Goal: Information Seeking & Learning: Learn about a topic

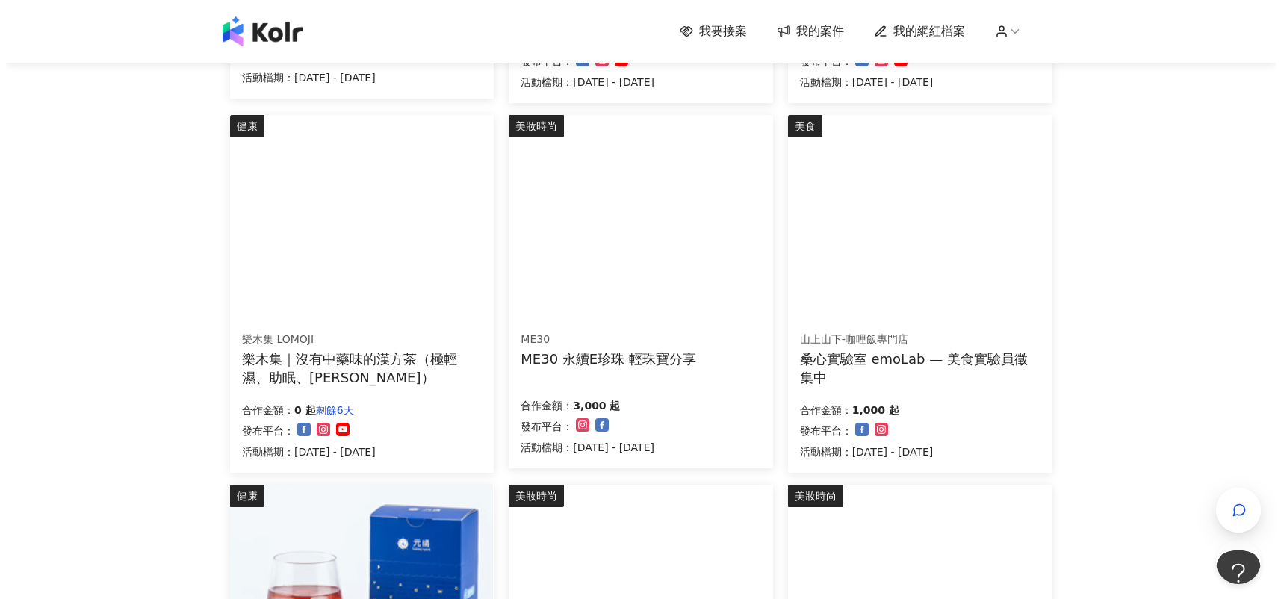
scroll to position [480, 0]
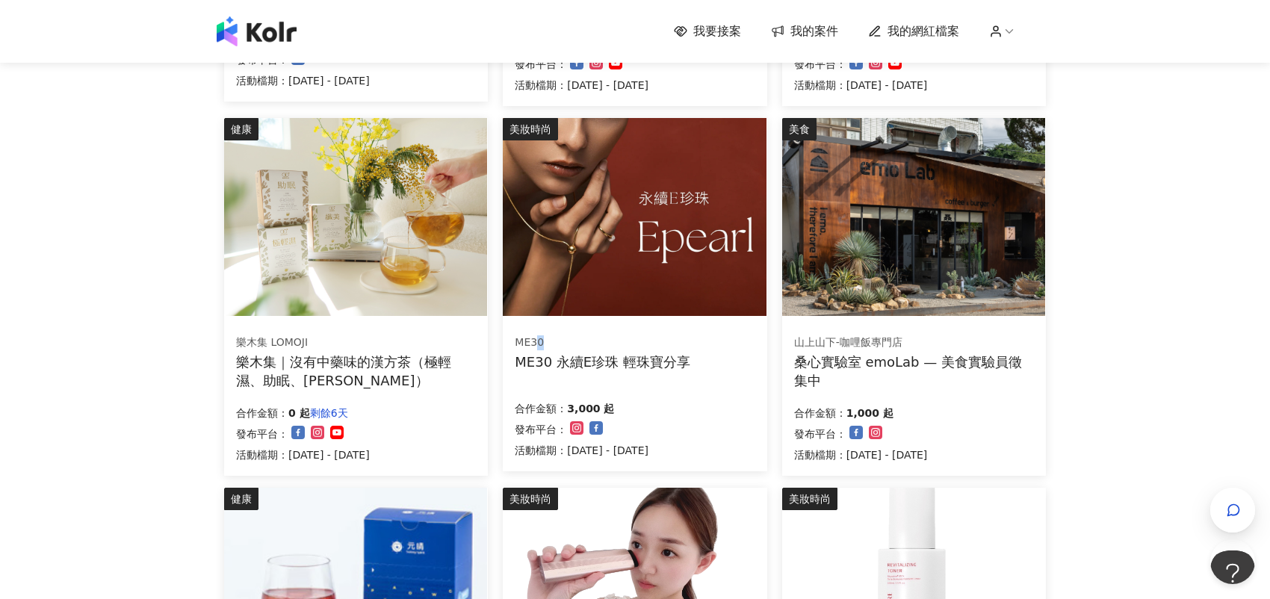
drag, startPoint x: 616, startPoint y: 319, endPoint x: 540, endPoint y: 344, distance: 80.1
click at [540, 344] on div "ME30" at bounding box center [603, 342] width 176 height 15
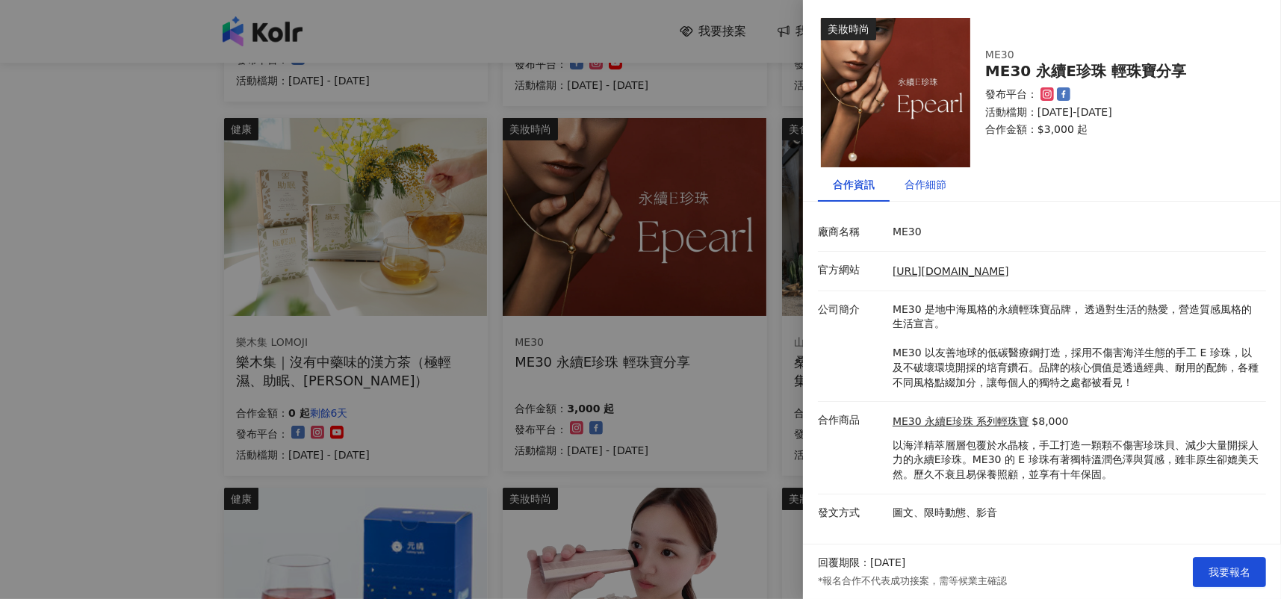
click at [942, 188] on div "合作細節" at bounding box center [926, 184] width 42 height 16
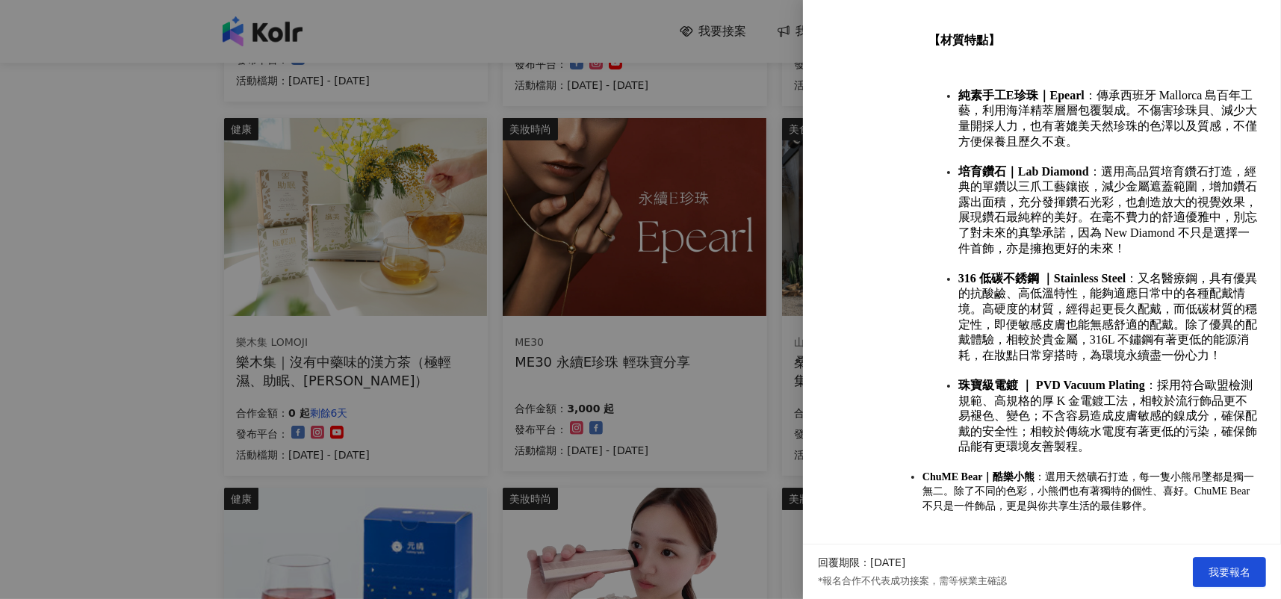
scroll to position [1182, 0]
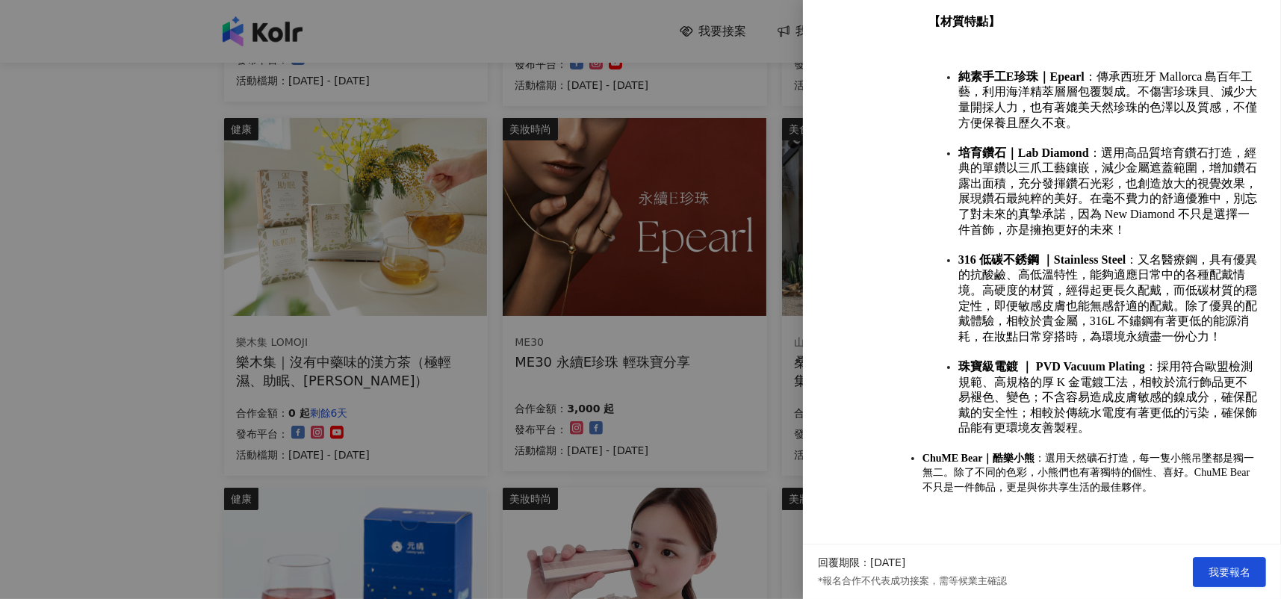
click at [769, 380] on div at bounding box center [640, 299] width 1281 height 599
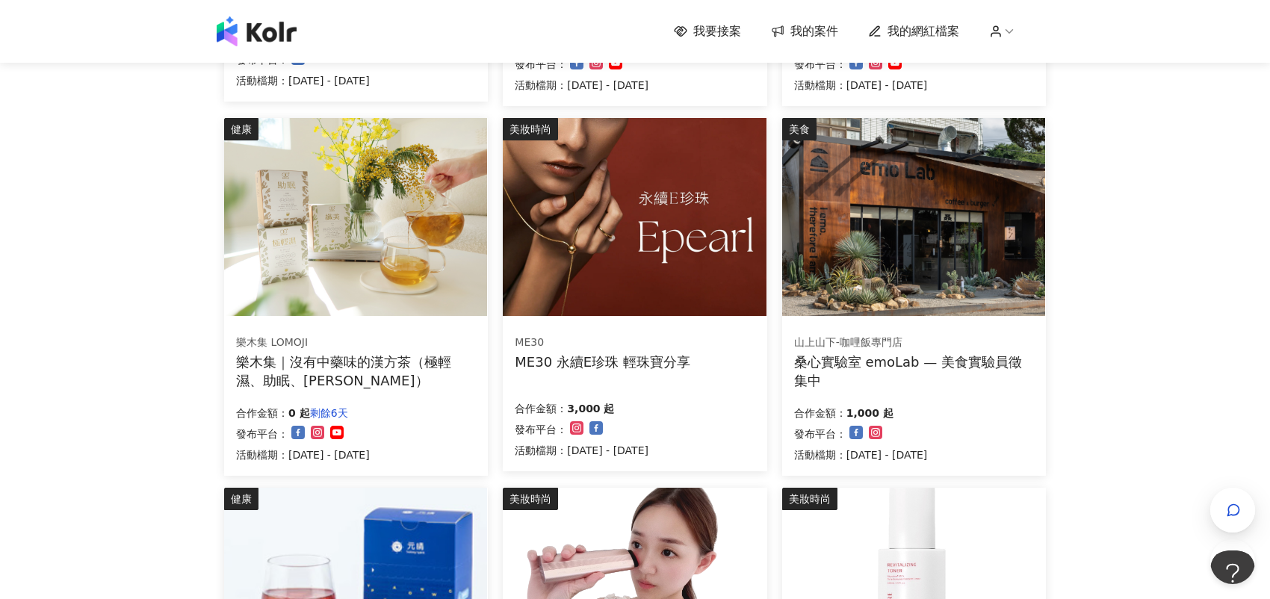
scroll to position [779, 0]
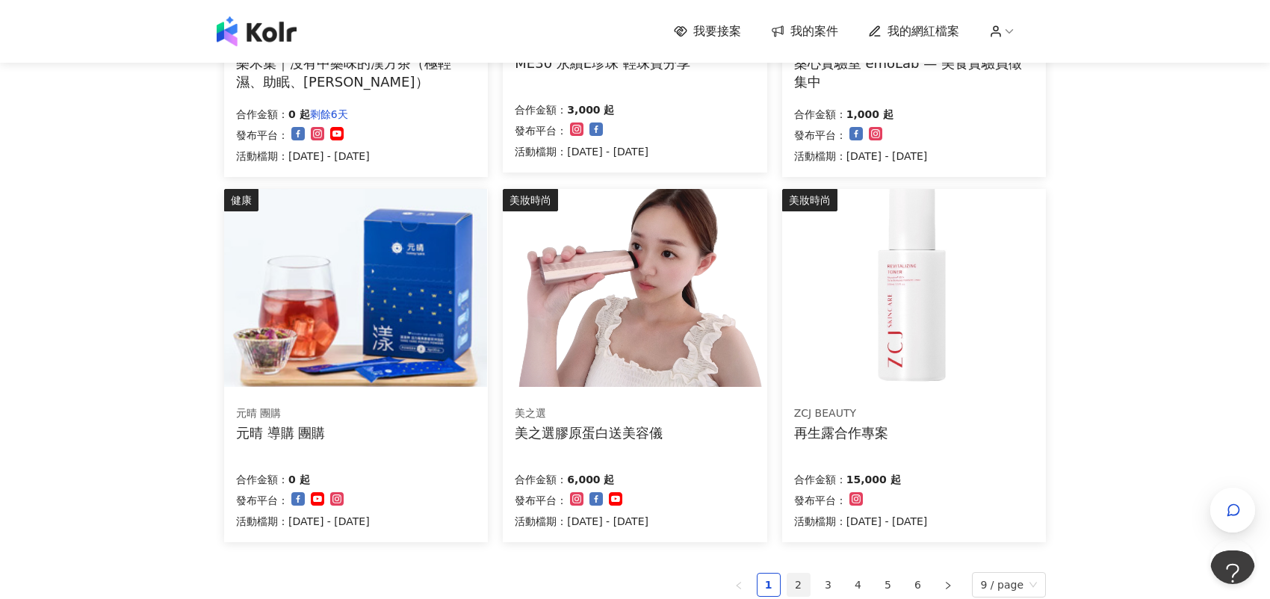
click at [799, 581] on link "2" at bounding box center [798, 585] width 22 height 22
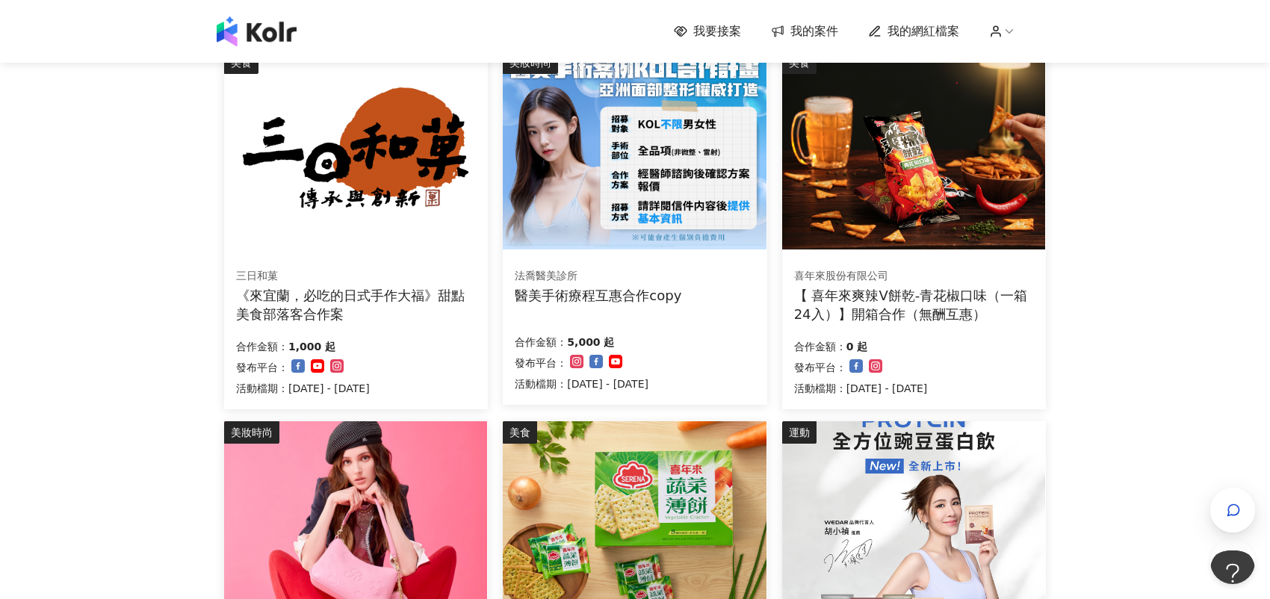
scroll to position [554, 0]
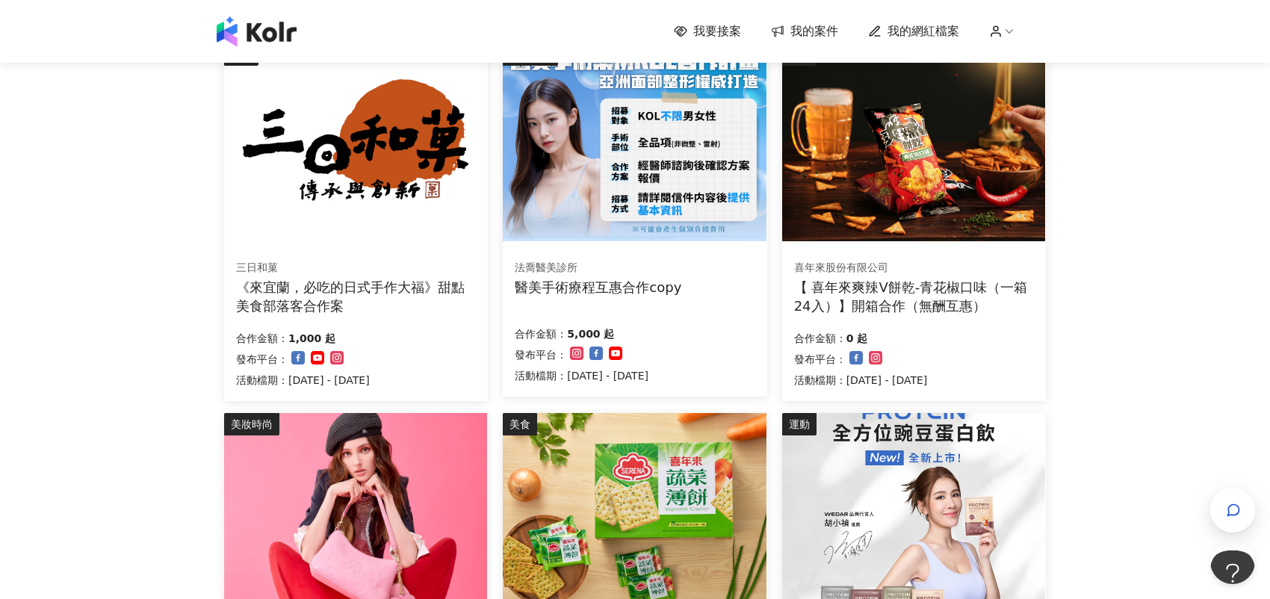
click at [571, 281] on div "醫美手術療程互惠合作copy" at bounding box center [598, 287] width 167 height 19
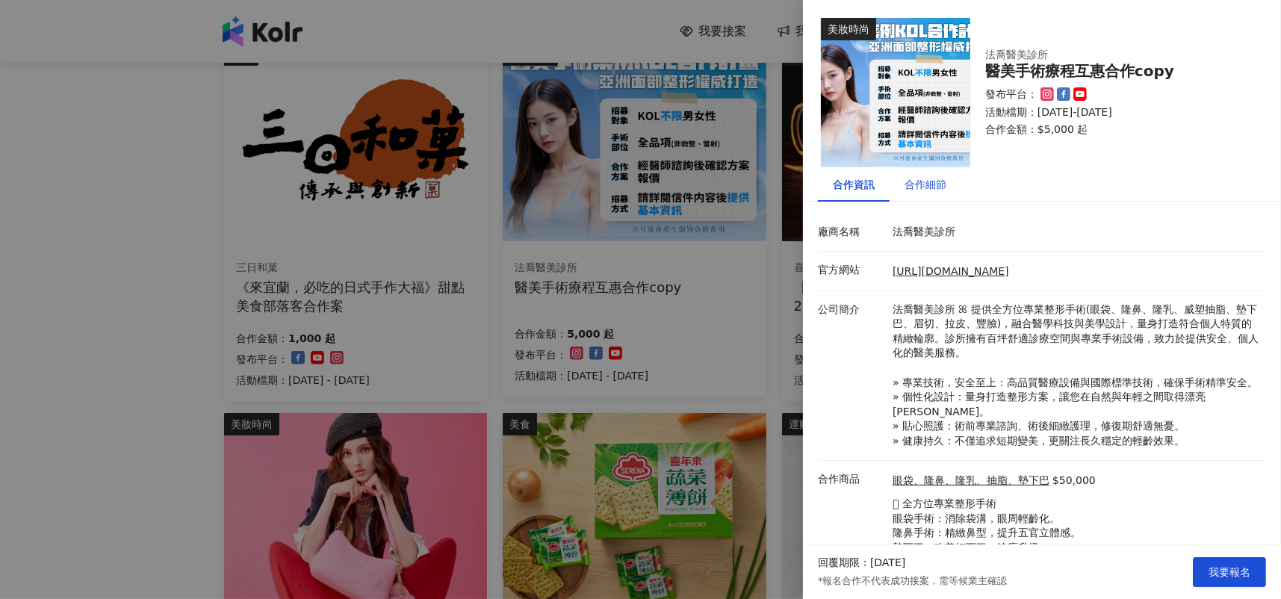
click at [940, 188] on div "合作細節" at bounding box center [926, 184] width 42 height 16
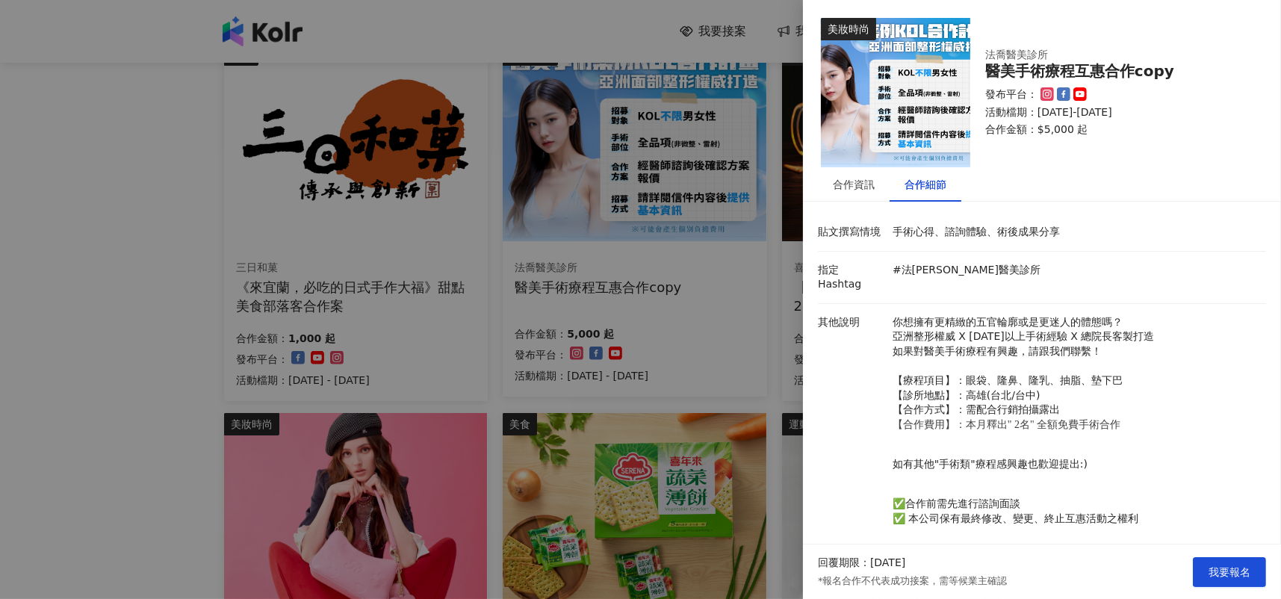
click at [556, 376] on div at bounding box center [640, 299] width 1281 height 599
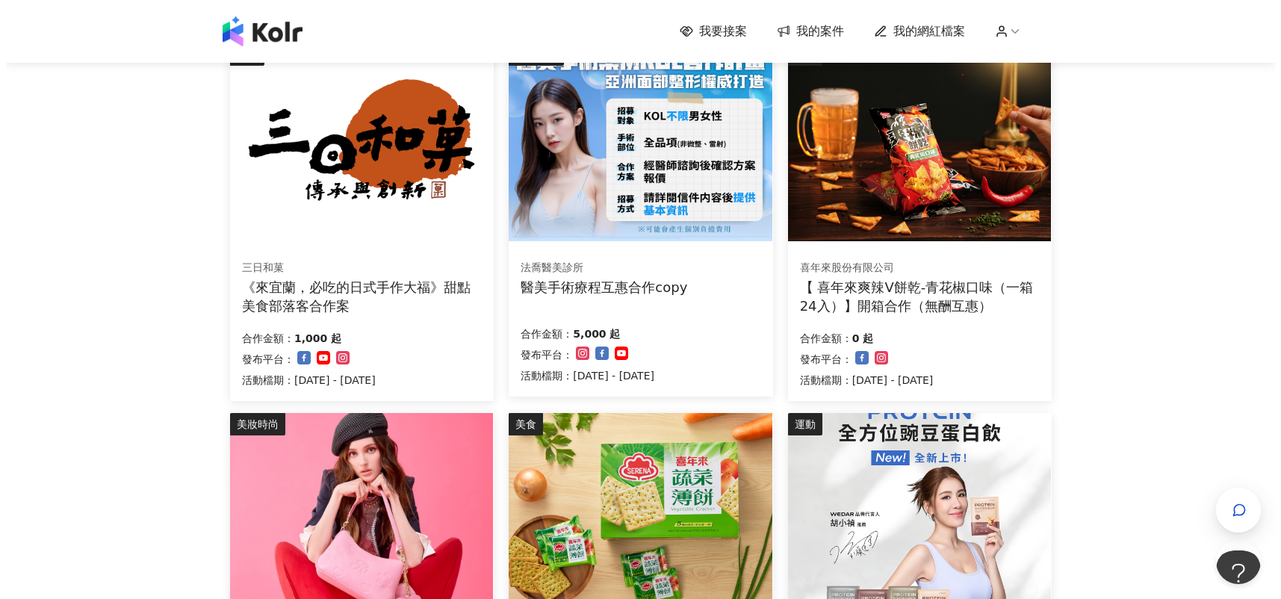
scroll to position [779, 0]
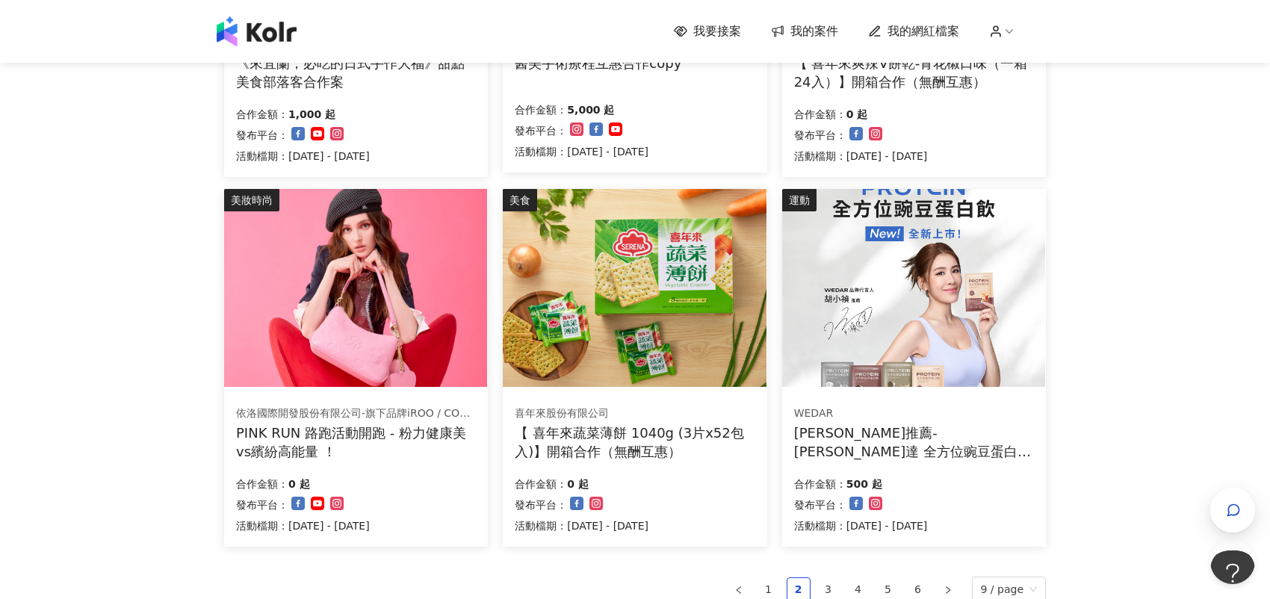
click at [409, 358] on img at bounding box center [355, 288] width 263 height 198
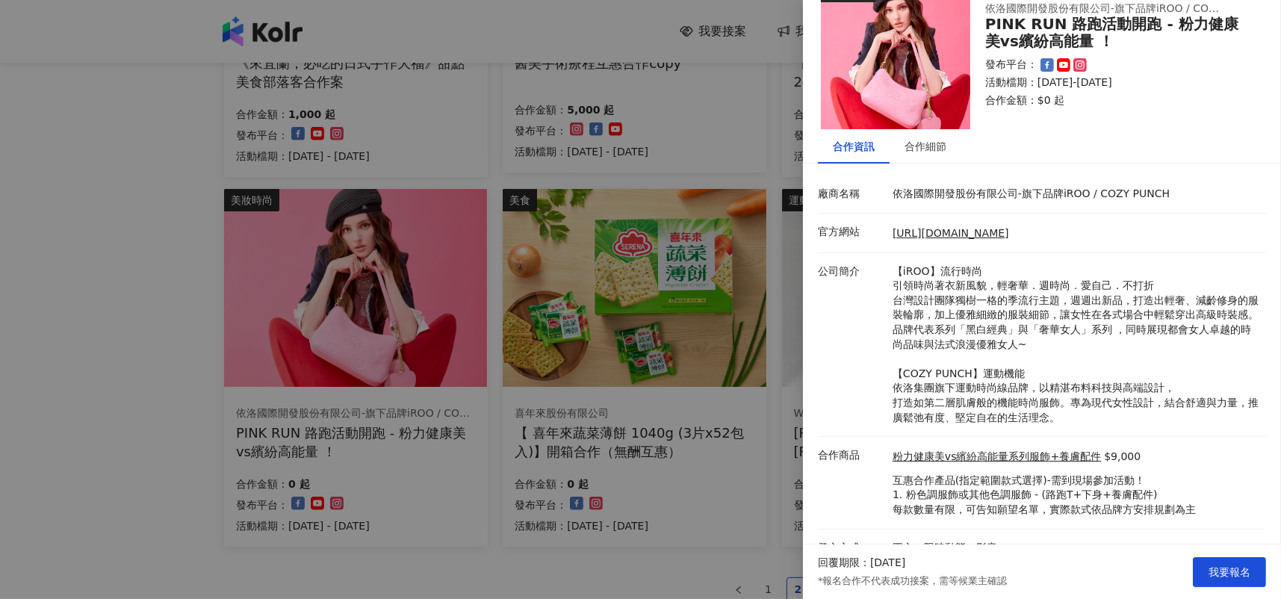
scroll to position [60, 0]
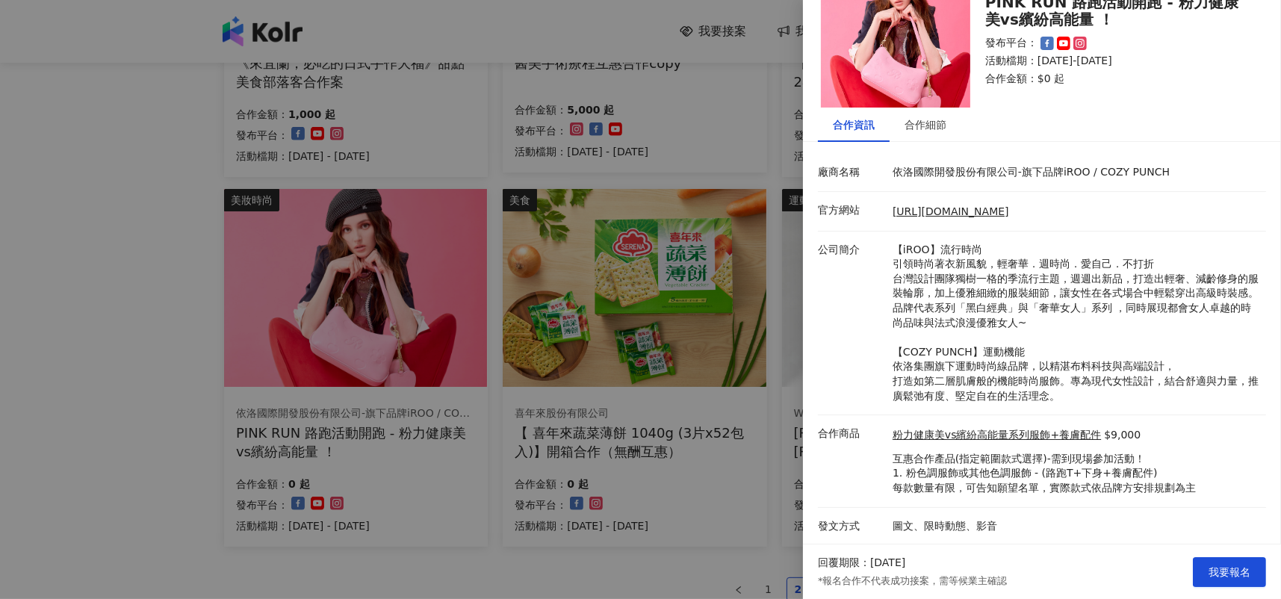
click at [666, 483] on div at bounding box center [640, 299] width 1281 height 599
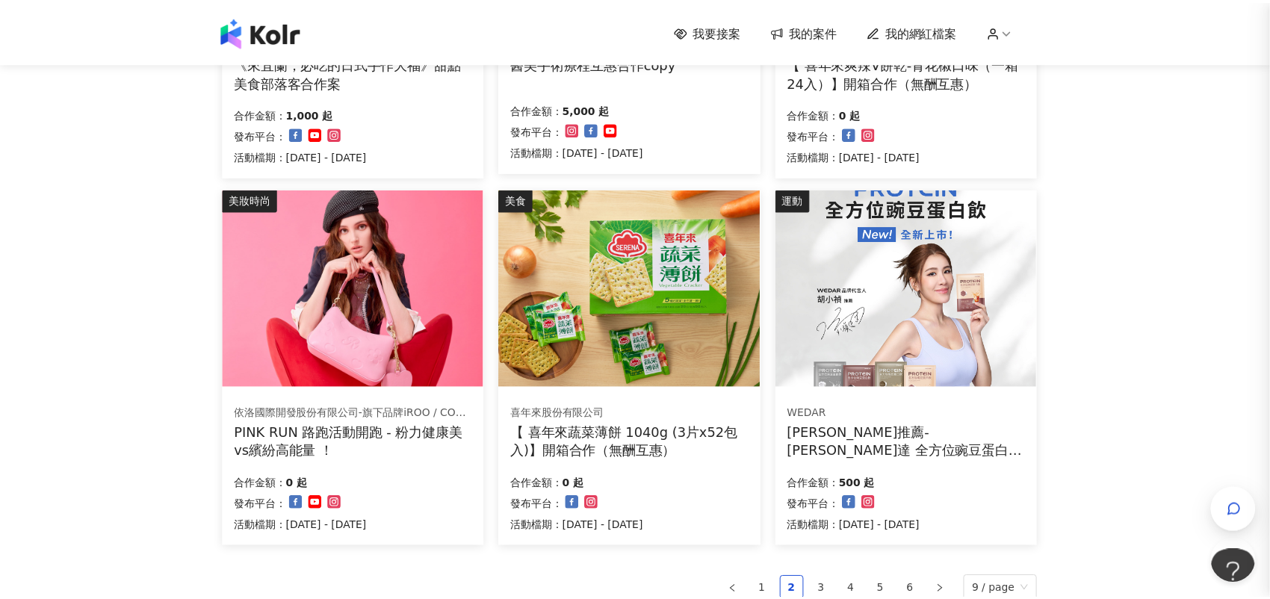
scroll to position [0, 0]
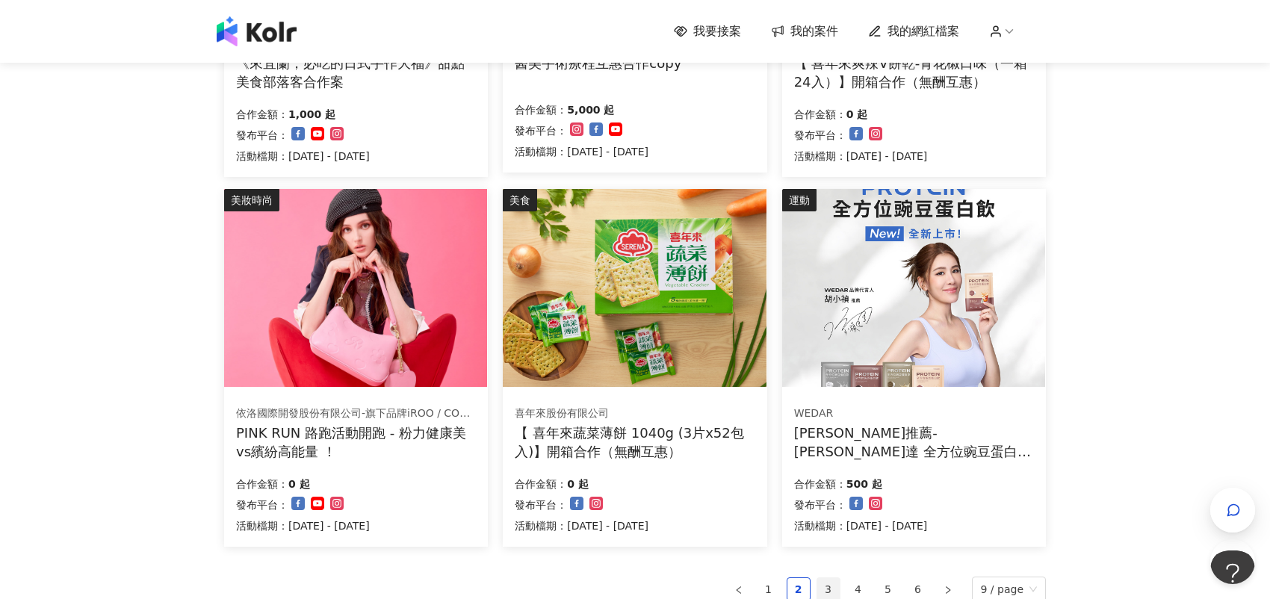
click at [833, 586] on link "3" at bounding box center [828, 589] width 22 height 22
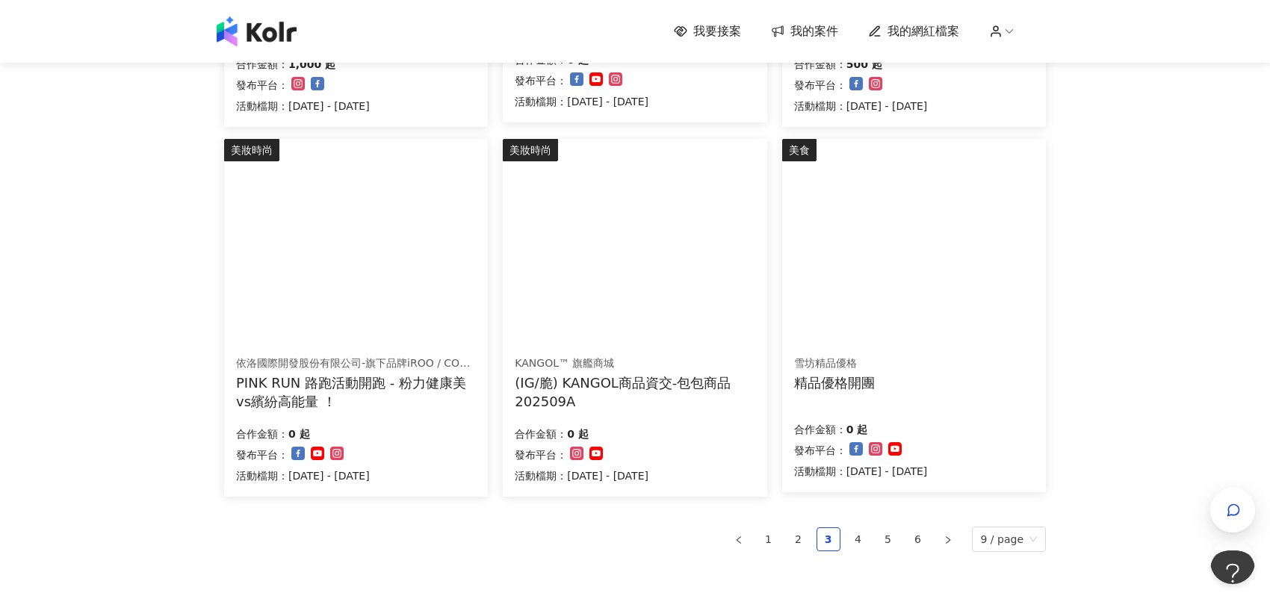
scroll to position [928, 0]
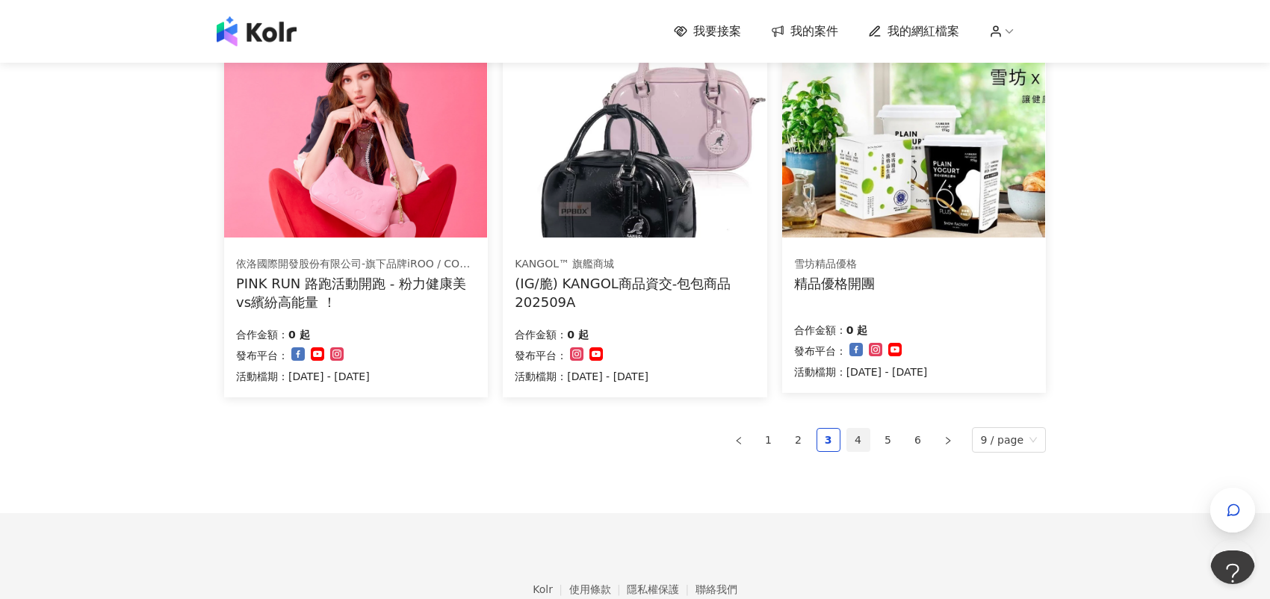
click at [861, 442] on link "4" at bounding box center [858, 440] width 22 height 22
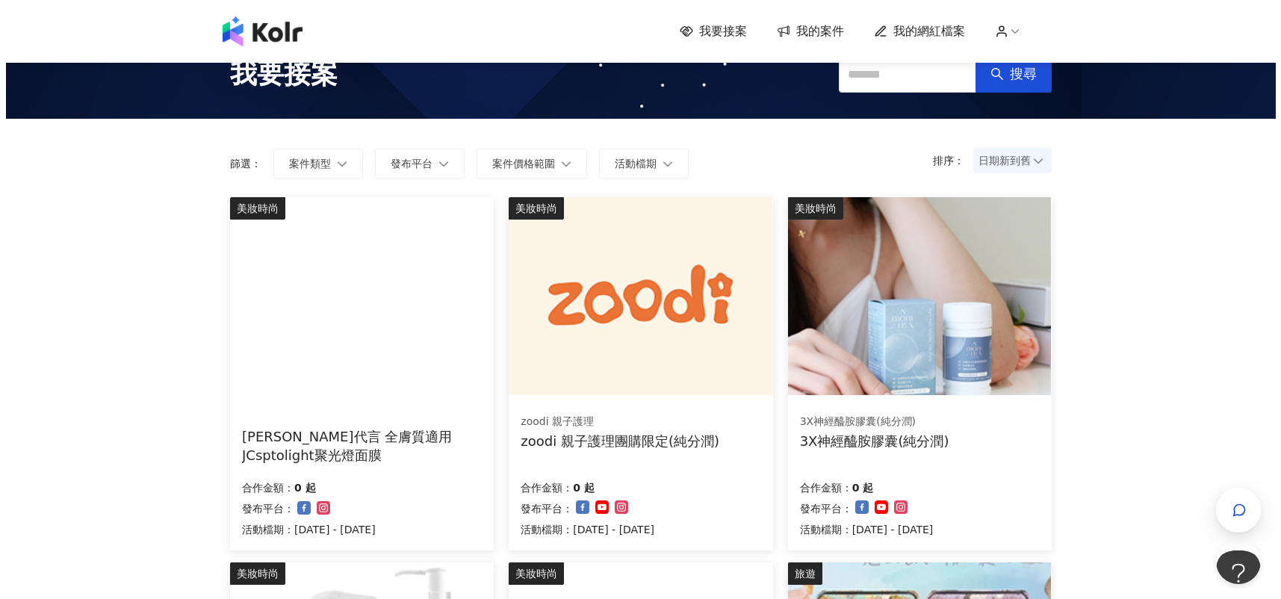
scroll to position [28, 0]
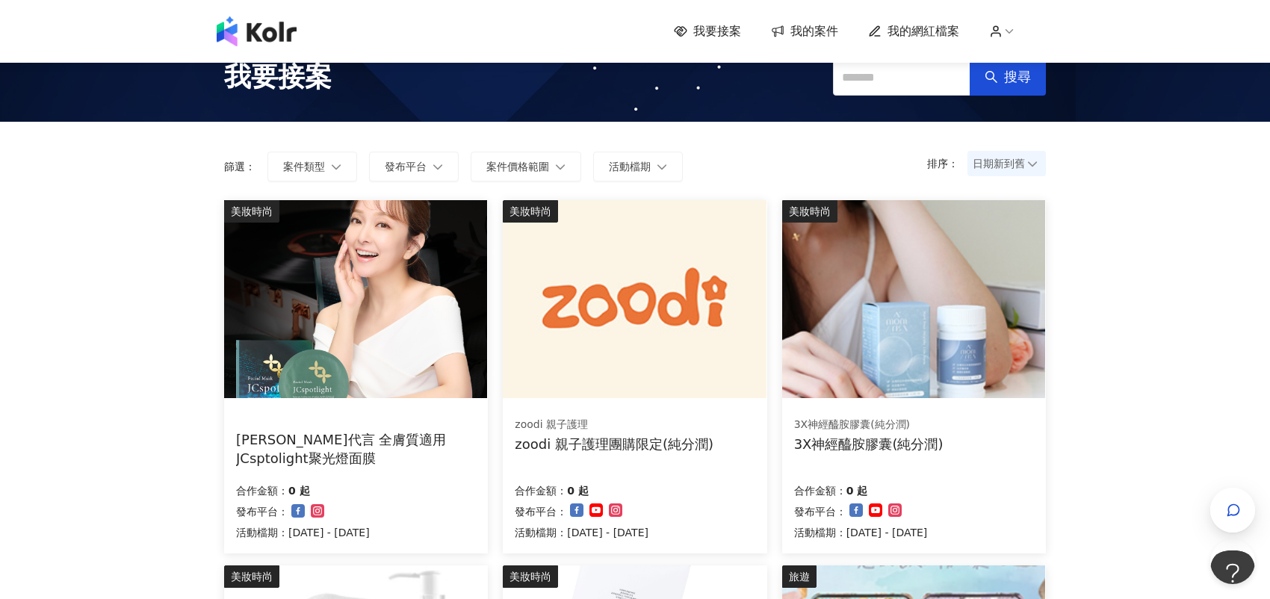
drag, startPoint x: 628, startPoint y: 305, endPoint x: 554, endPoint y: 391, distance: 113.9
click at [554, 391] on img at bounding box center [634, 299] width 263 height 198
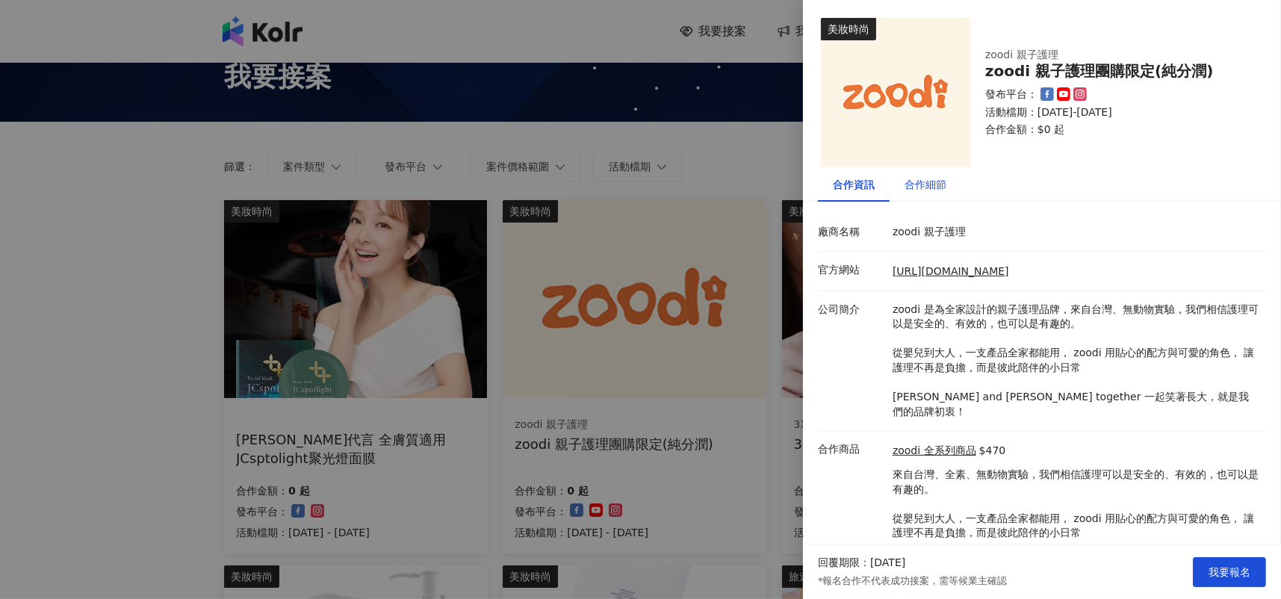
click at [940, 178] on div "合作細節" at bounding box center [926, 184] width 42 height 16
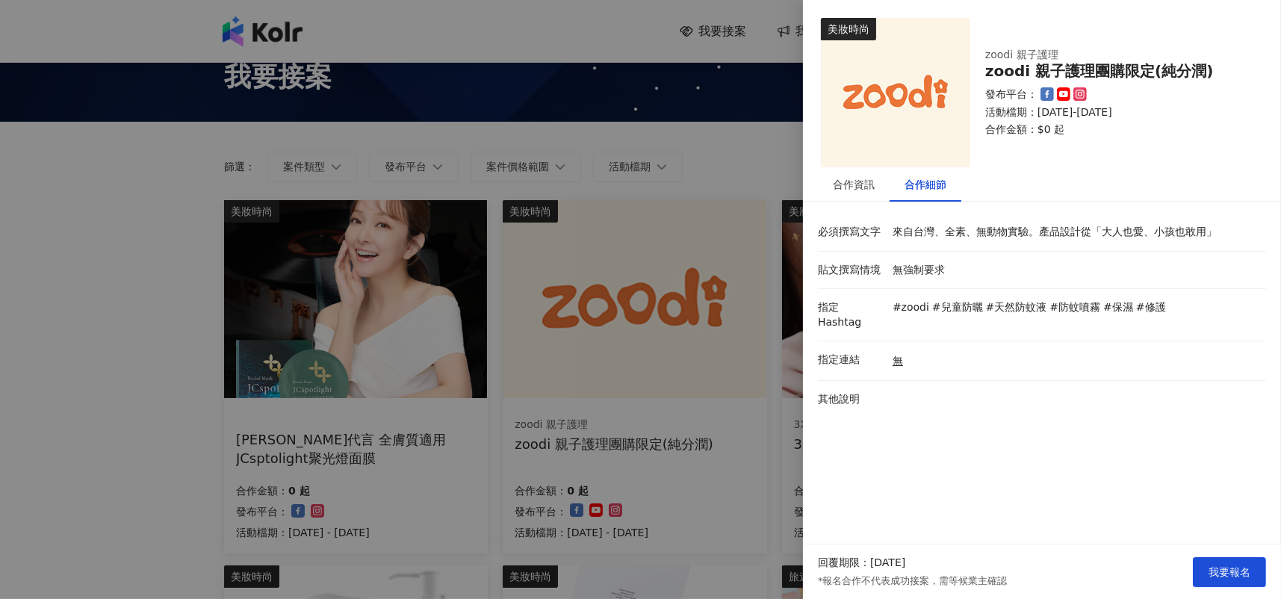
click at [817, 191] on div "合作資訊 合作細節" at bounding box center [1042, 184] width 478 height 34
click at [851, 180] on div "合作資訊" at bounding box center [854, 184] width 42 height 16
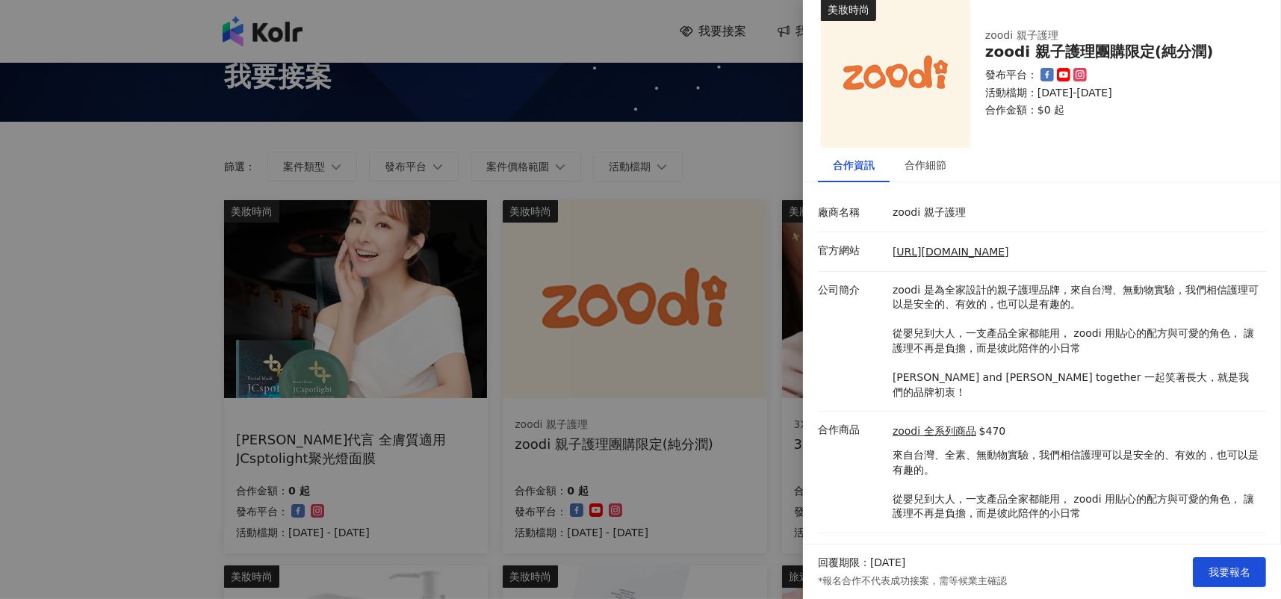
scroll to position [31, 0]
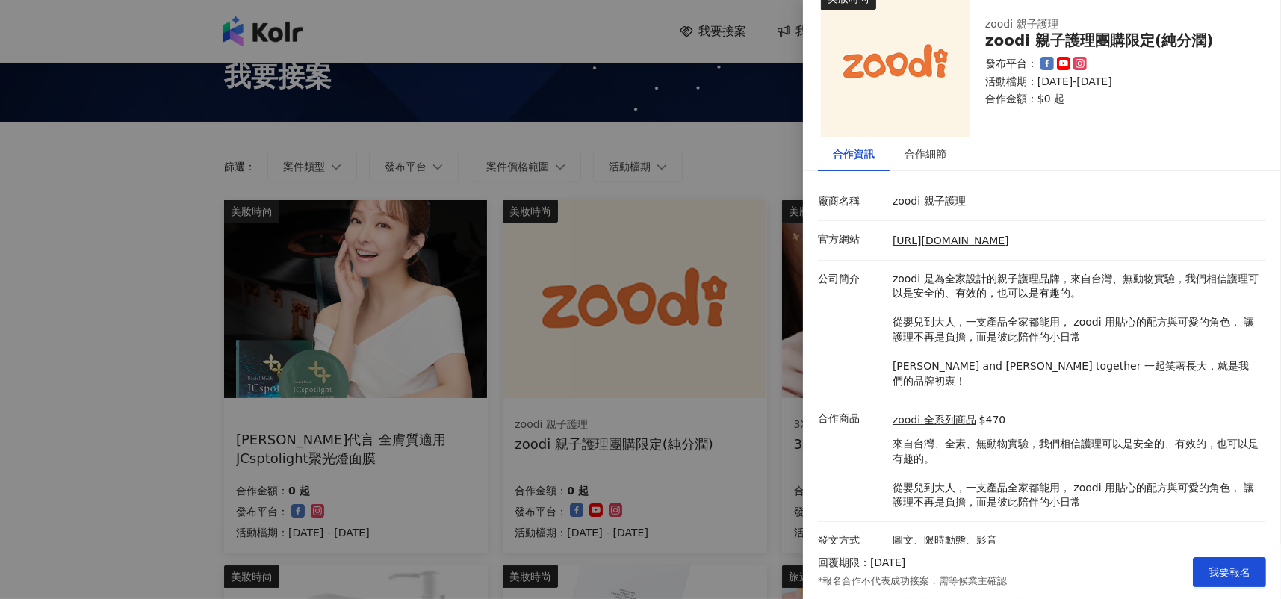
click at [740, 489] on div at bounding box center [640, 299] width 1281 height 599
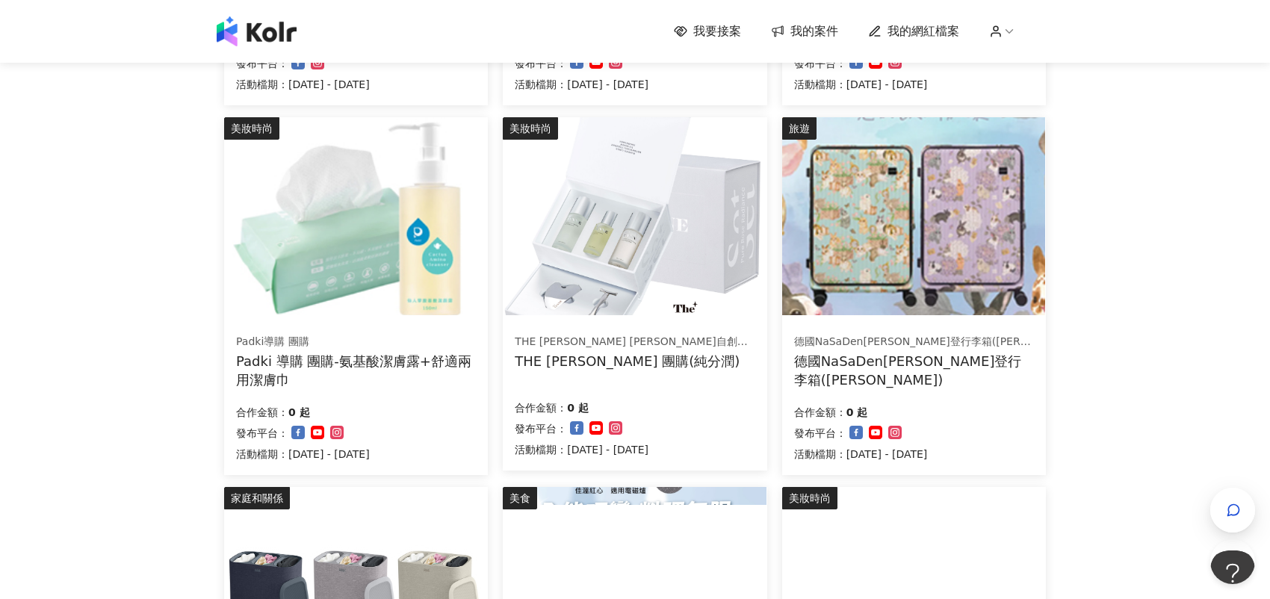
scroll to position [849, 0]
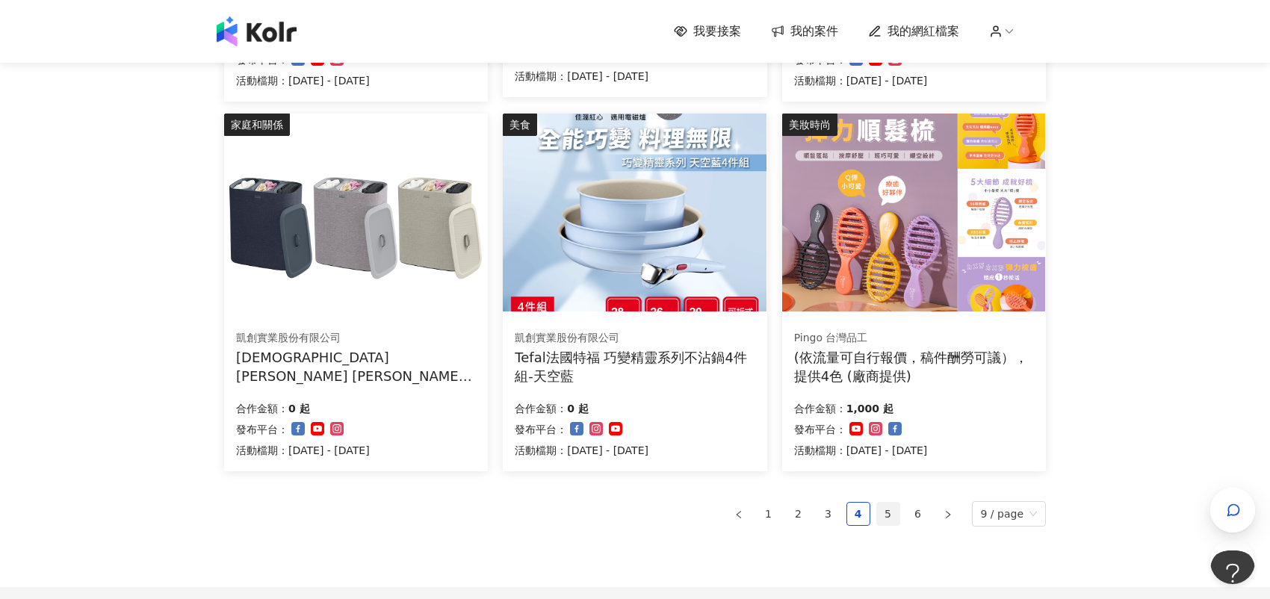
click at [887, 510] on link "5" at bounding box center [888, 514] width 22 height 22
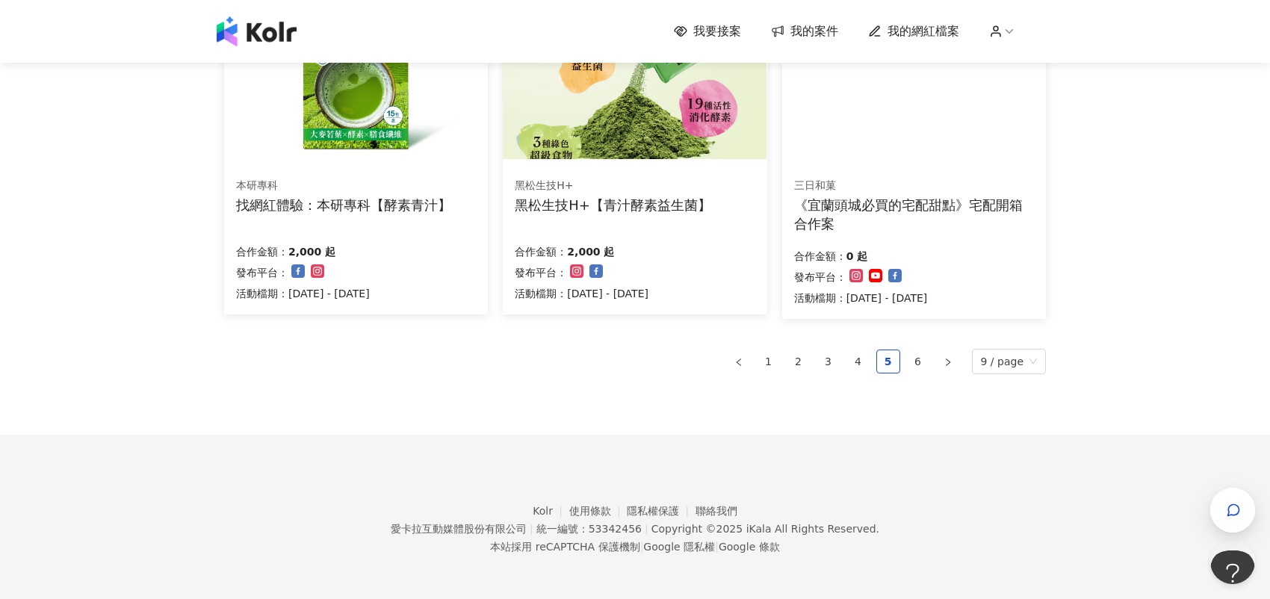
scroll to position [1003, 0]
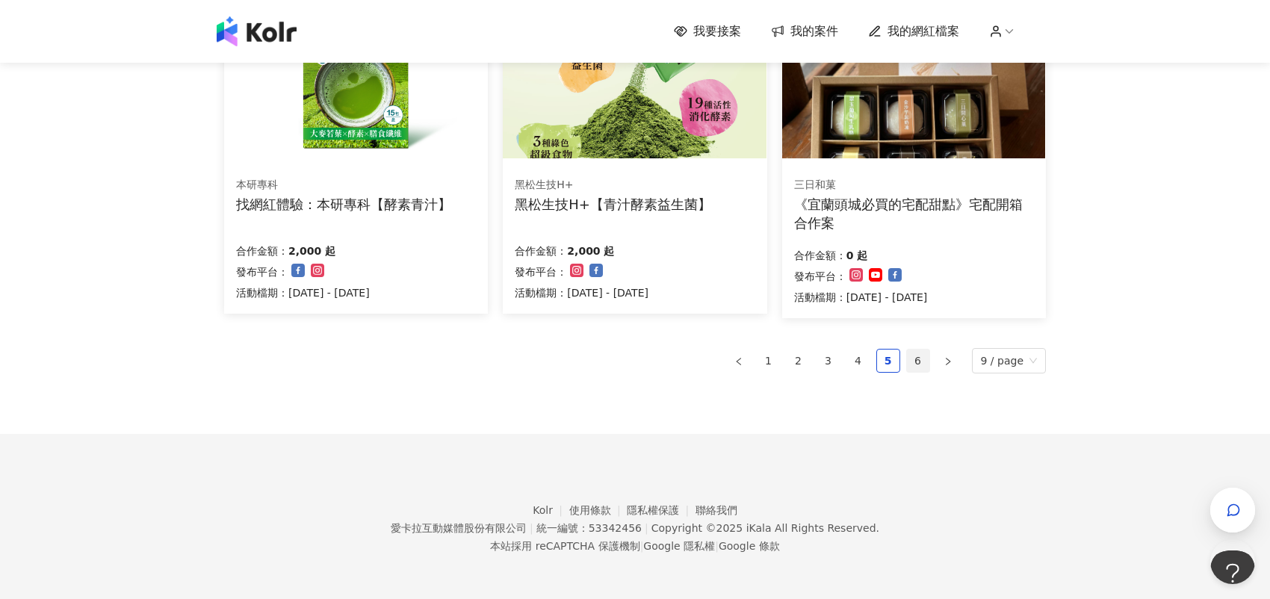
click at [915, 355] on link "6" at bounding box center [918, 361] width 22 height 22
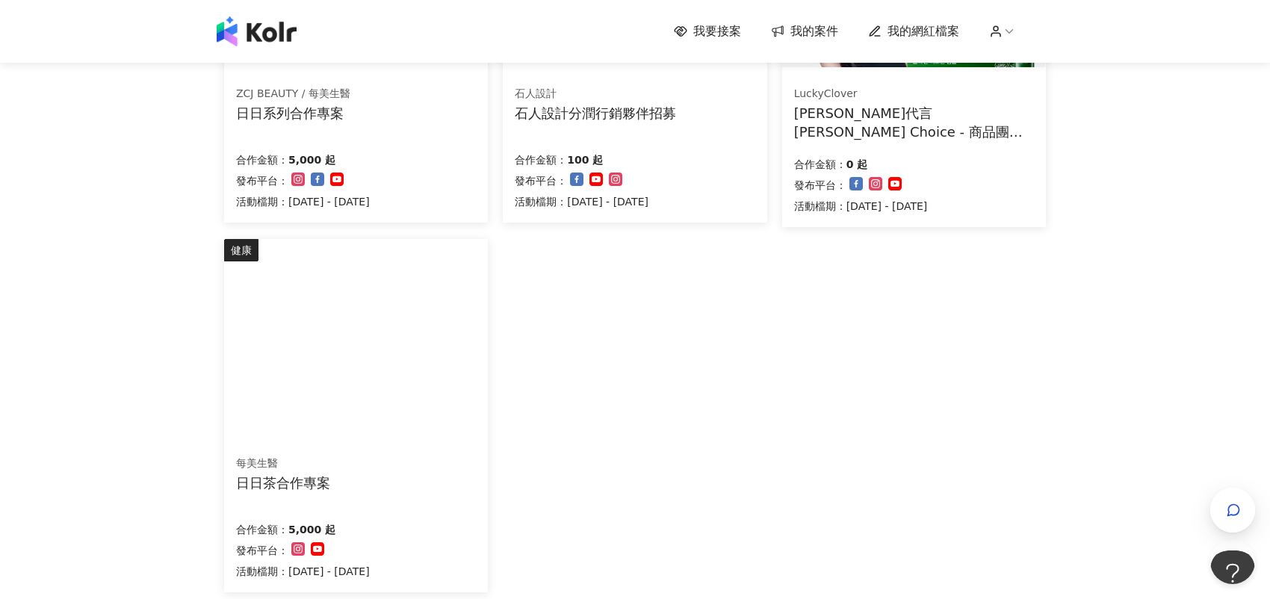
scroll to position [625, 0]
